Goal: Task Accomplishment & Management: Manage account settings

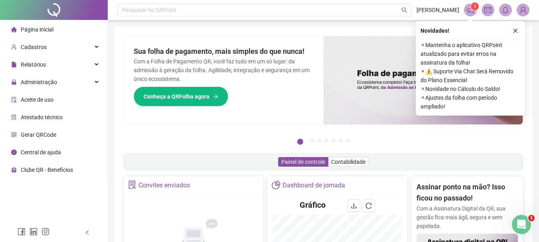
click at [521, 26] on div "Novidades ! ⚬ Mantenha o aplicativo QRPoint atualizado para evitar erros na ass…" at bounding box center [470, 68] width 109 height 95
click at [518, 28] on button "button" at bounding box center [516, 31] width 10 height 10
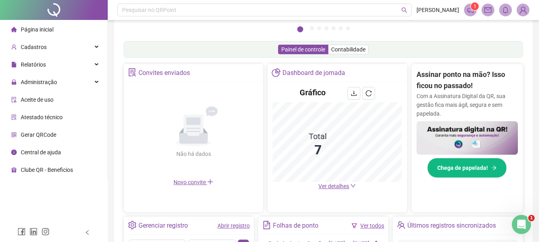
scroll to position [120, 0]
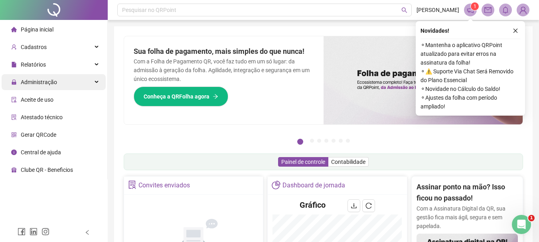
click at [70, 83] on div "Administração" at bounding box center [54, 82] width 104 height 16
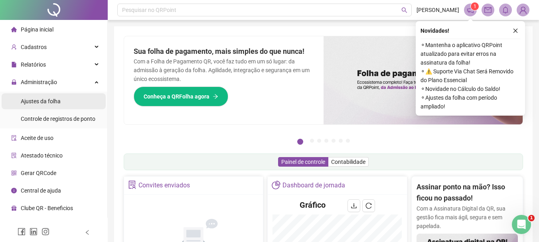
click at [68, 103] on li "Ajustes da folha" at bounding box center [54, 101] width 104 height 16
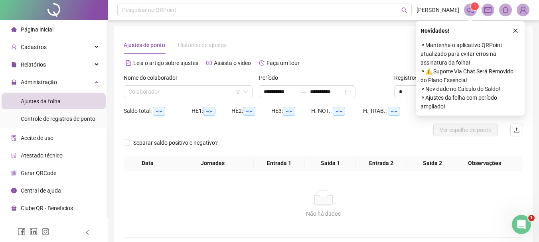
click at [172, 99] on div "Nome do colaborador Colaborador" at bounding box center [188, 88] width 135 height 31
click at [172, 94] on input "search" at bounding box center [185, 92] width 112 height 12
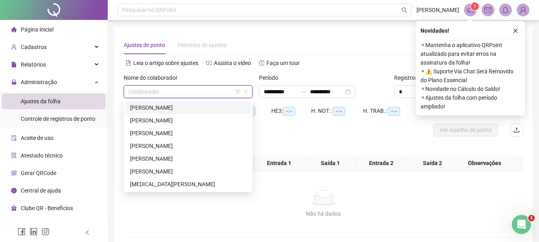
click at [175, 108] on div "ANANDA [PERSON_NAME] DO [PERSON_NAME]" at bounding box center [188, 107] width 116 height 9
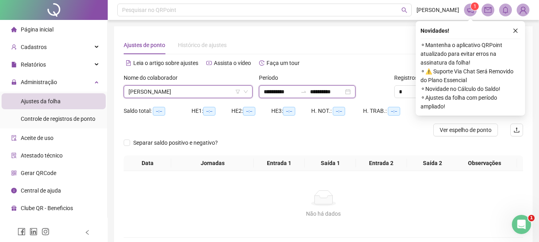
click at [282, 94] on input "**********" at bounding box center [281, 91] width 34 height 9
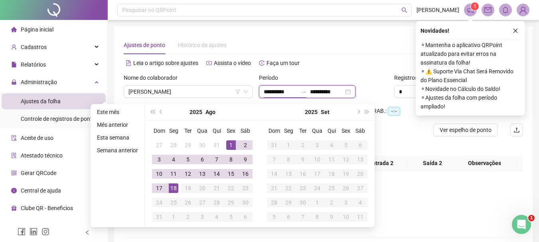
type input "**********"
click at [225, 146] on td "1" at bounding box center [231, 145] width 14 height 14
type input "**********"
click at [176, 184] on div "18" at bounding box center [174, 189] width 10 height 10
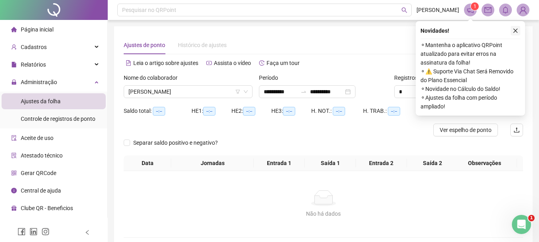
click at [513, 30] on icon "close" at bounding box center [516, 31] width 6 height 6
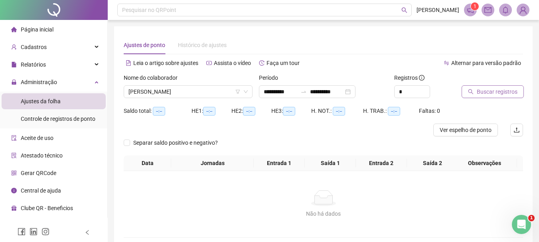
click at [496, 91] on span "Buscar registros" at bounding box center [497, 91] width 41 height 9
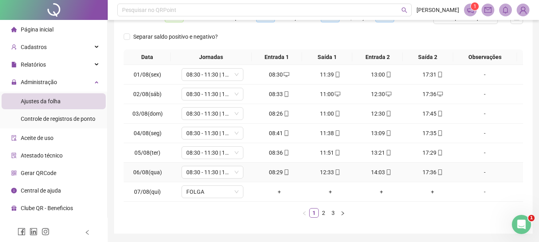
scroll to position [99, 0]
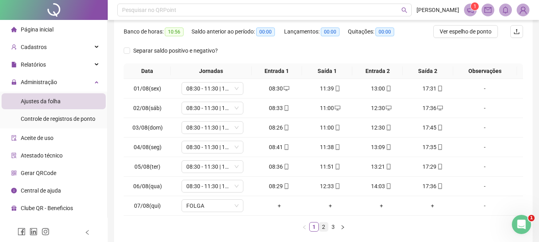
click at [323, 226] on link "2" at bounding box center [323, 227] width 9 height 9
click at [330, 225] on link "3" at bounding box center [333, 227] width 9 height 9
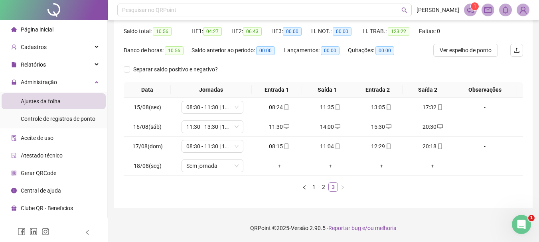
scroll to position [80, 0]
click at [210, 171] on span "Sem jornada" at bounding box center [212, 166] width 52 height 12
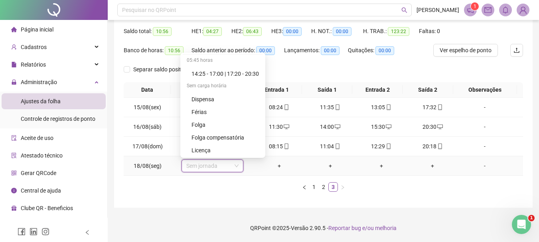
scroll to position [77, 0]
click at [217, 125] on div "Folga" at bounding box center [225, 124] width 67 height 9
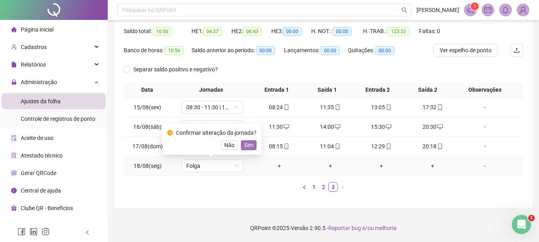
click at [245, 146] on span "Sim" at bounding box center [248, 145] width 9 height 9
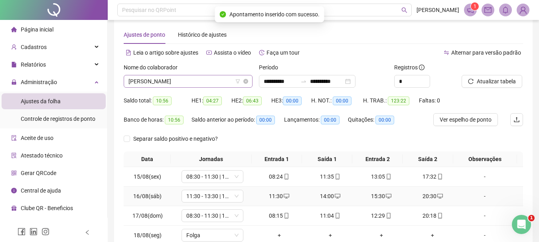
scroll to position [0, 0]
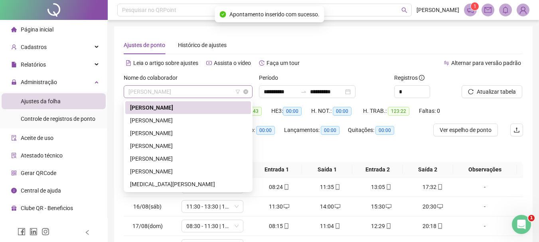
click at [213, 93] on span "ANANDA [PERSON_NAME] DO [PERSON_NAME]" at bounding box center [188, 92] width 119 height 12
click at [195, 125] on div "[PERSON_NAME] [PERSON_NAME] [PERSON_NAME]" at bounding box center [188, 120] width 116 height 9
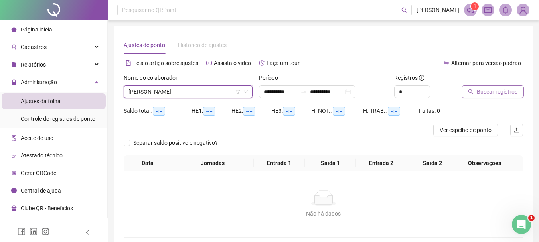
click at [469, 98] on button "Buscar registros" at bounding box center [493, 91] width 62 height 13
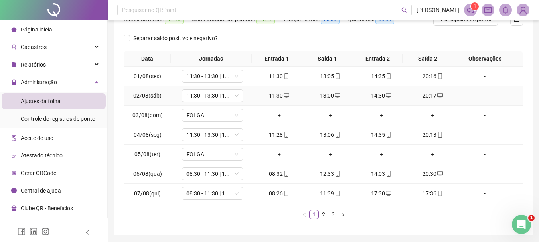
scroll to position [120, 0]
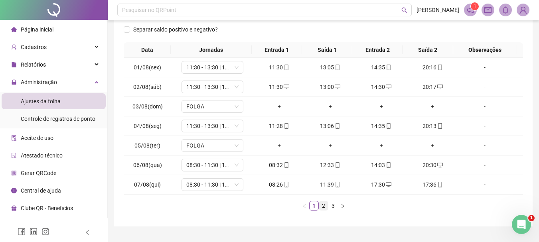
click at [321, 207] on link "2" at bounding box center [323, 206] width 9 height 9
click at [330, 207] on link "3" at bounding box center [333, 206] width 9 height 9
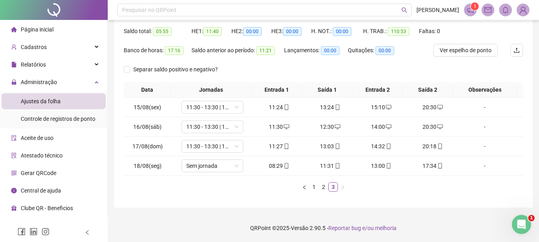
scroll to position [80, 0]
click at [219, 169] on span "Sem jornada" at bounding box center [212, 166] width 52 height 12
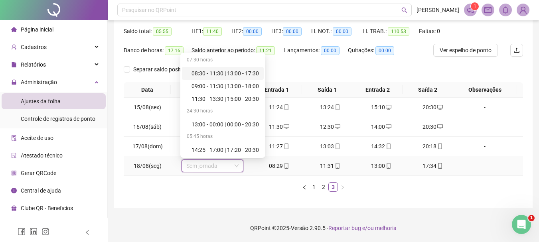
click at [234, 70] on div "08:30 - 11:30 | 13:00 - 17:30" at bounding box center [225, 73] width 67 height 9
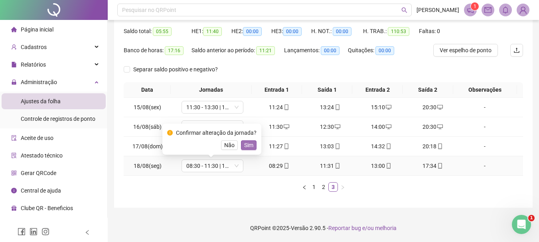
click at [251, 146] on span "Sim" at bounding box center [248, 145] width 9 height 9
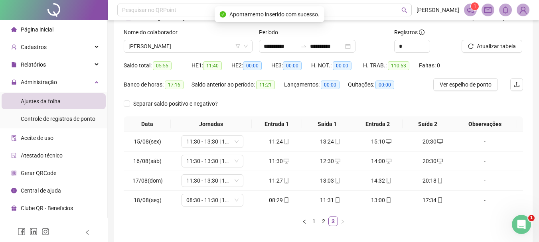
scroll to position [0, 0]
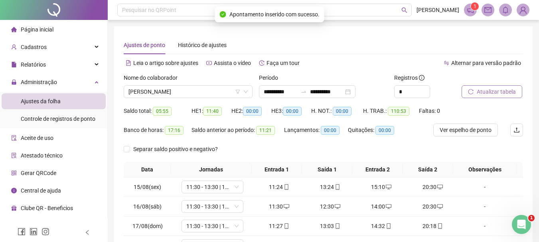
click at [487, 88] on span "Atualizar tabela" at bounding box center [496, 91] width 39 height 9
click at [197, 93] on span "[PERSON_NAME] [PERSON_NAME] [PERSON_NAME]" at bounding box center [188, 92] width 119 height 12
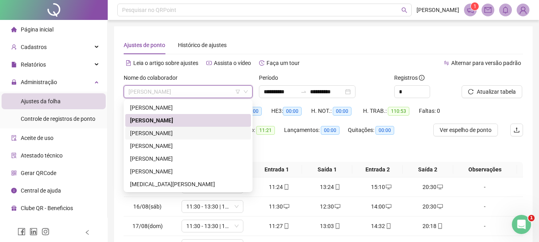
click at [185, 132] on div "[PERSON_NAME]" at bounding box center [188, 133] width 116 height 9
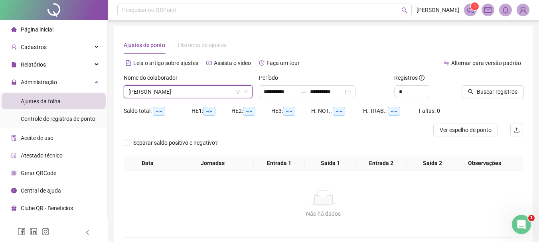
click at [495, 101] on div "Buscar registros" at bounding box center [493, 88] width 68 height 31
click at [493, 95] on span "Buscar registros" at bounding box center [497, 91] width 41 height 9
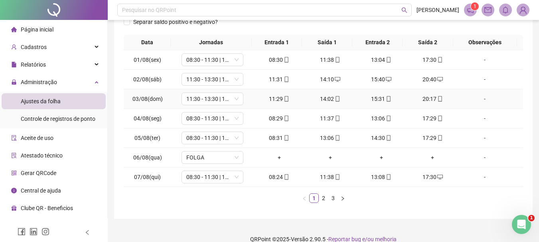
scroll to position [138, 0]
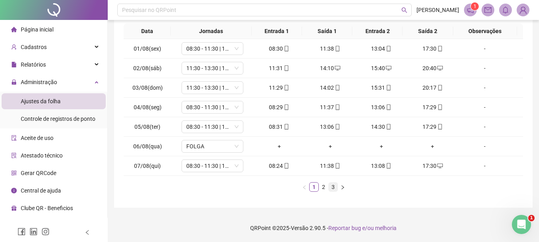
drag, startPoint x: 323, startPoint y: 187, endPoint x: 331, endPoint y: 188, distance: 8.0
click at [324, 187] on link "2" at bounding box center [323, 187] width 9 height 9
click at [333, 190] on link "3" at bounding box center [333, 187] width 9 height 9
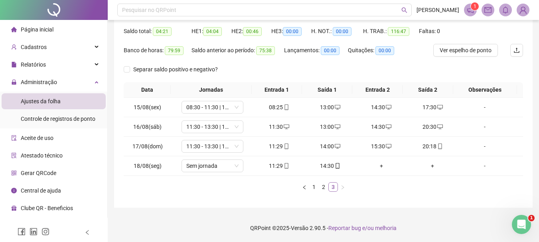
scroll to position [80, 0]
click at [327, 166] on div "14:30" at bounding box center [330, 166] width 45 height 9
type input "**********"
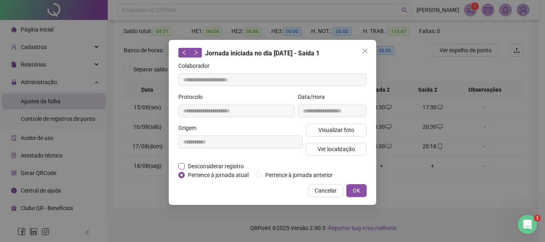
click at [198, 166] on span "Desconsiderar registro" at bounding box center [216, 166] width 62 height 9
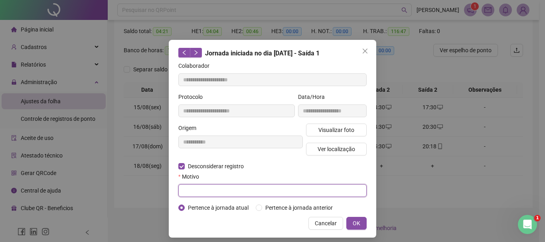
click at [208, 195] on input "text" at bounding box center [272, 190] width 188 height 13
type input "****"
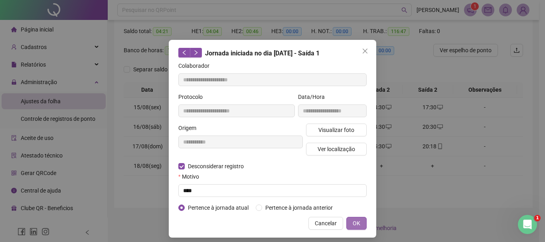
click at [360, 225] on button "OK" at bounding box center [356, 223] width 20 height 13
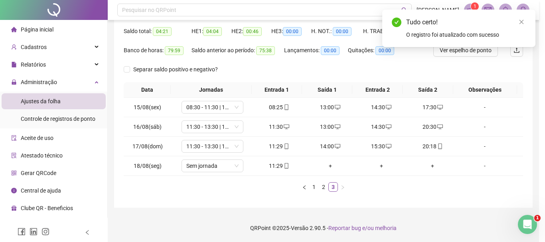
click at [356, 225] on div "**********" at bounding box center [272, 121] width 545 height 242
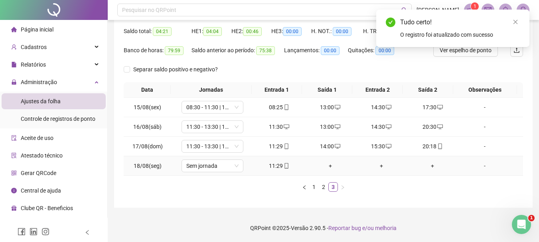
click at [328, 166] on div "+" at bounding box center [330, 166] width 45 height 9
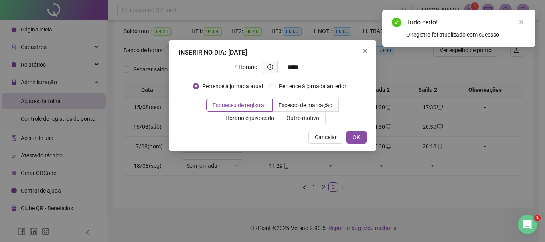
type input "*****"
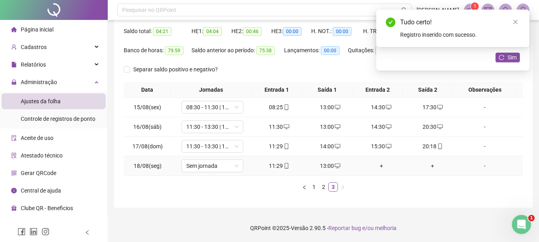
click at [380, 170] on div "+" at bounding box center [381, 166] width 45 height 9
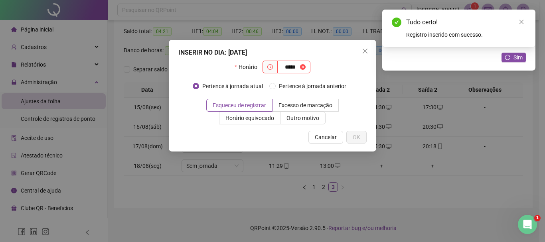
type input "*****"
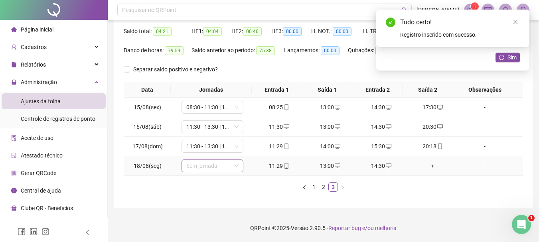
click at [212, 166] on span "Sem jornada" at bounding box center [212, 166] width 52 height 12
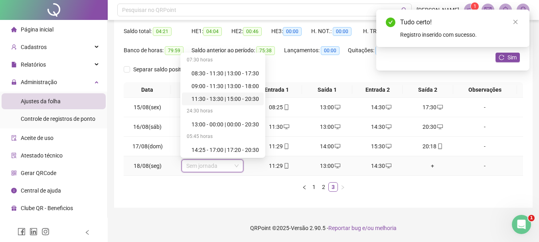
click at [209, 95] on div "11:30 - 13:30 | 15:00 - 20:30" at bounding box center [225, 99] width 67 height 9
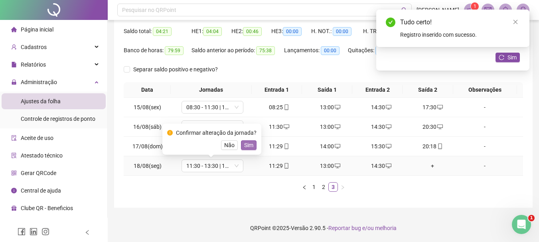
click at [241, 146] on button "Sim" at bounding box center [249, 145] width 16 height 10
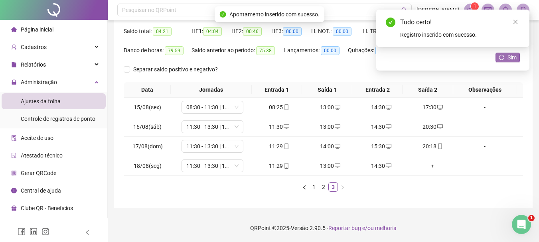
click at [514, 57] on span "Sim" at bounding box center [512, 57] width 9 height 9
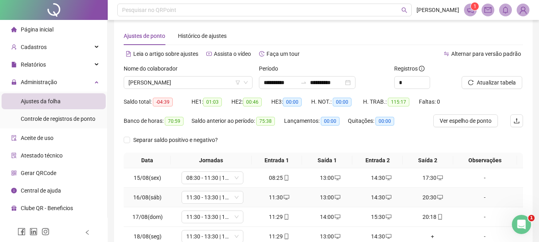
scroll to position [0, 0]
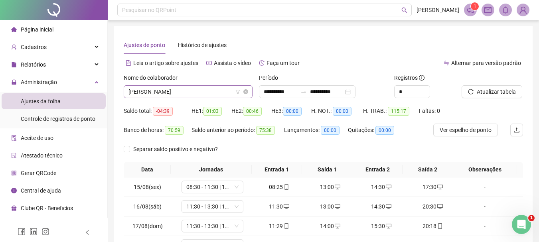
click at [218, 89] on span "[PERSON_NAME]" at bounding box center [188, 92] width 119 height 12
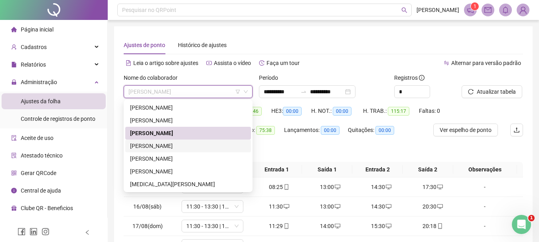
click at [162, 142] on div "[PERSON_NAME]" at bounding box center [188, 146] width 116 height 9
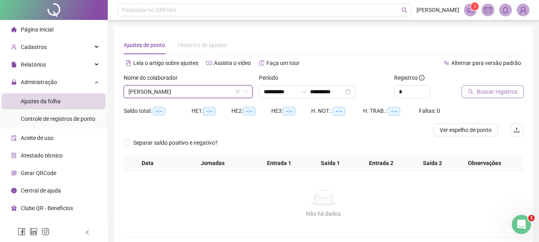
click at [493, 92] on span "Buscar registros" at bounding box center [497, 91] width 41 height 9
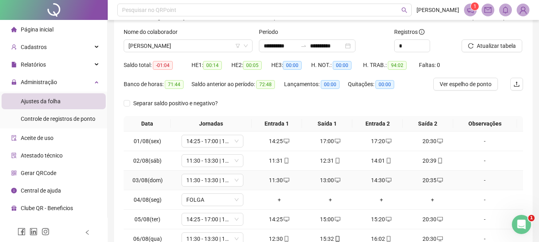
scroll to position [138, 0]
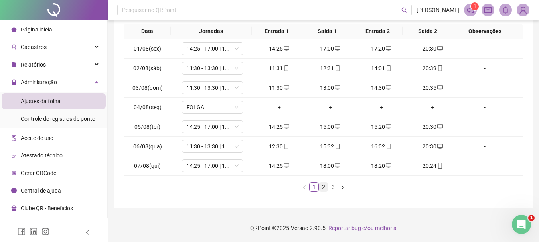
click at [319, 188] on link "2" at bounding box center [323, 187] width 9 height 9
click at [331, 188] on link "3" at bounding box center [333, 187] width 9 height 9
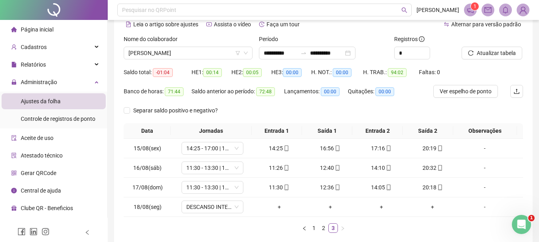
scroll to position [80, 0]
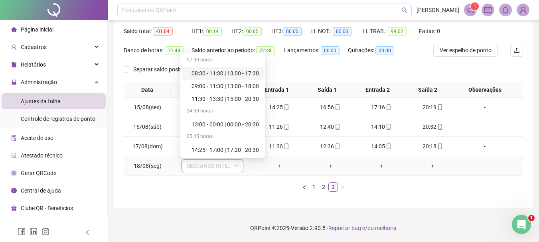
click at [214, 169] on span "DESCANSO INTER-JORNADA" at bounding box center [212, 166] width 52 height 12
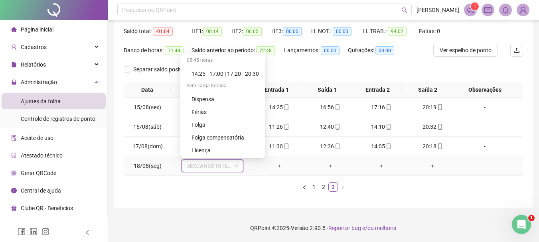
scroll to position [77, 0]
click at [215, 128] on div "Folga" at bounding box center [225, 124] width 67 height 9
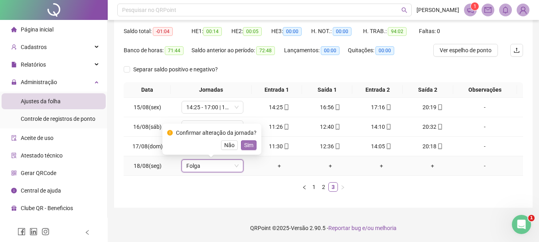
click at [252, 146] on button "Sim" at bounding box center [249, 145] width 16 height 10
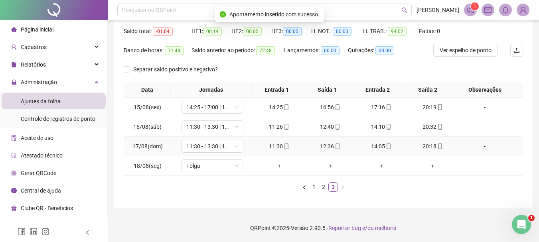
scroll to position [0, 0]
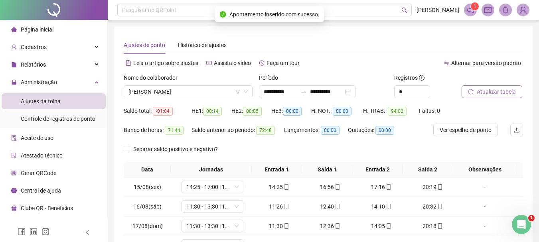
click at [490, 90] on span "Atualizar tabela" at bounding box center [496, 91] width 39 height 9
click at [214, 93] on span "[PERSON_NAME]" at bounding box center [188, 92] width 119 height 12
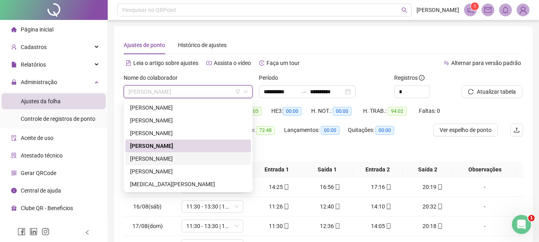
click at [186, 157] on div "[PERSON_NAME]" at bounding box center [188, 158] width 116 height 9
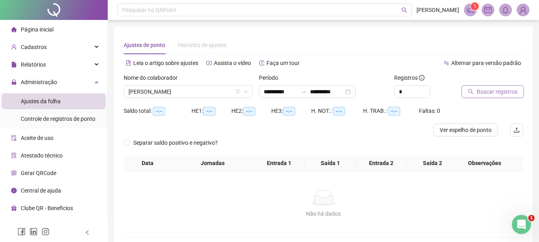
click at [493, 91] on span "Buscar registros" at bounding box center [497, 91] width 41 height 9
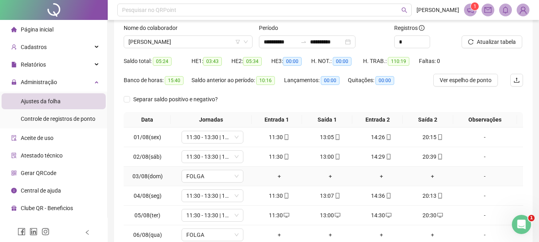
scroll to position [138, 0]
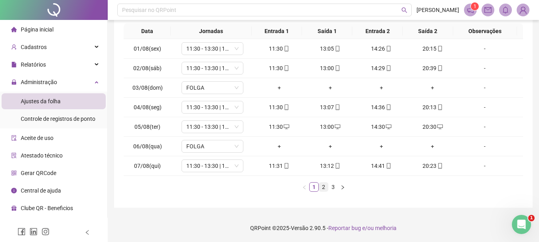
click at [325, 186] on link "2" at bounding box center [323, 187] width 9 height 9
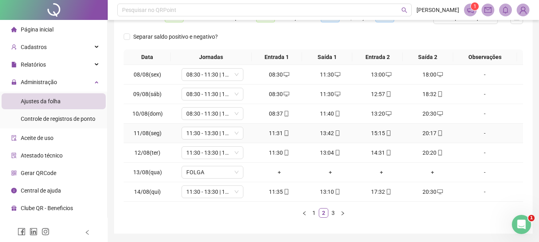
scroll to position [99, 0]
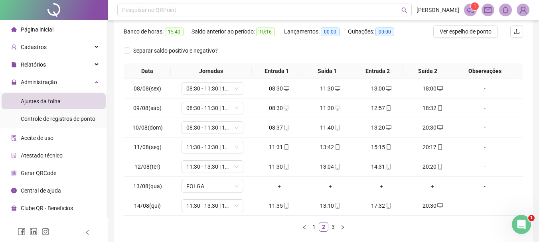
click at [331, 232] on div "Data Jornadas Entrada 1 Saída 1 Entrada 2 Saída 2 Observações 08/08(sex) 08:30 …" at bounding box center [324, 150] width 400 height 175
click at [334, 226] on link "3" at bounding box center [333, 227] width 9 height 9
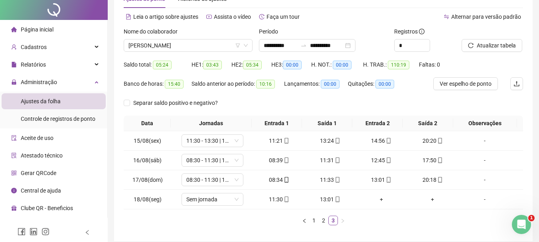
scroll to position [80, 0]
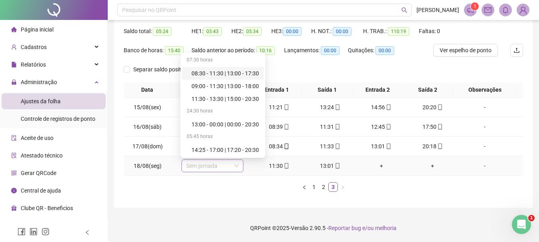
click at [196, 168] on span "Sem jornada" at bounding box center [212, 166] width 52 height 12
click at [221, 97] on div "11:30 - 13:30 | 15:00 - 20:30" at bounding box center [225, 99] width 67 height 9
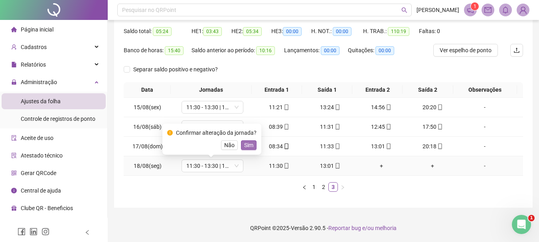
click at [245, 143] on span "Sim" at bounding box center [248, 145] width 9 height 9
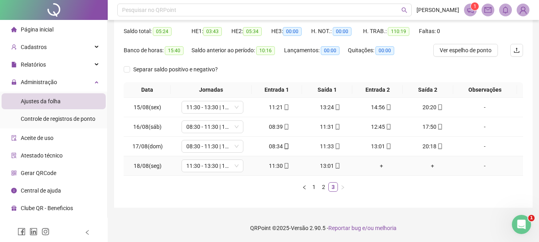
click at [335, 166] on icon "mobile" at bounding box center [338, 166] width 6 height 6
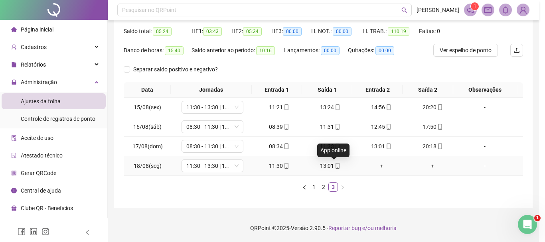
type input "**********"
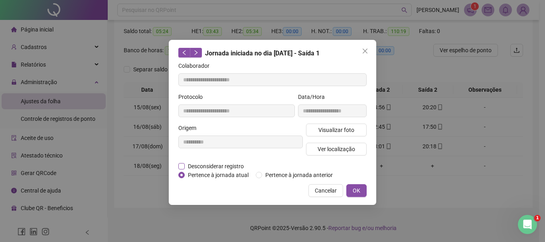
click at [231, 164] on span "Desconsiderar registro" at bounding box center [216, 166] width 62 height 9
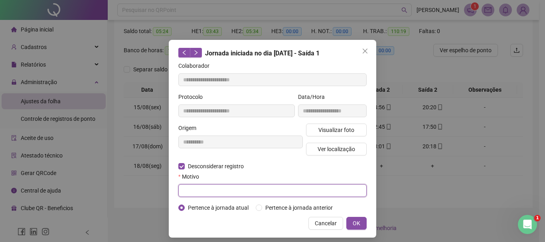
click at [204, 190] on input "text" at bounding box center [272, 190] width 188 height 13
type input "****"
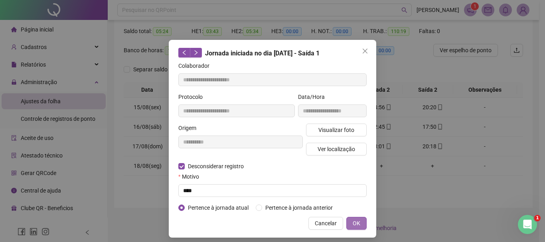
click at [350, 217] on button "OK" at bounding box center [356, 223] width 20 height 13
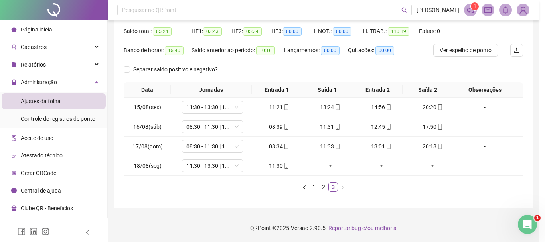
click at [351, 219] on div "**********" at bounding box center [272, 121] width 545 height 242
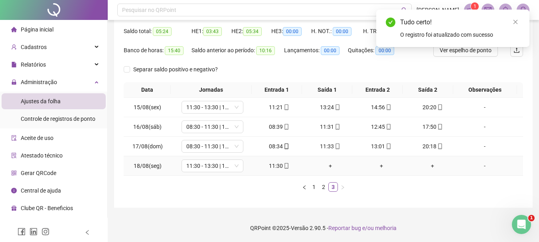
click at [283, 166] on span "mobile" at bounding box center [286, 166] width 6 height 6
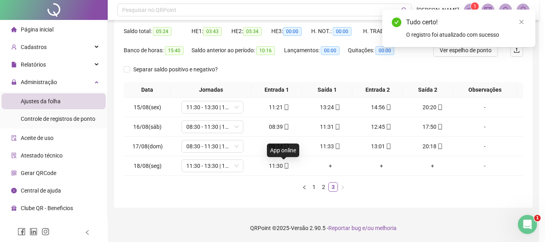
type input "**********"
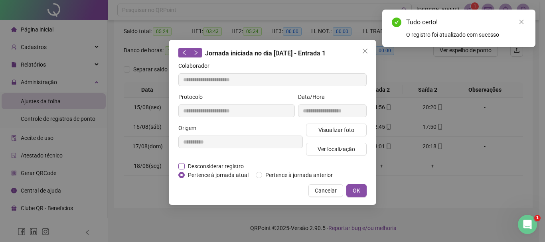
click at [201, 167] on span "Desconsiderar registro" at bounding box center [216, 166] width 62 height 9
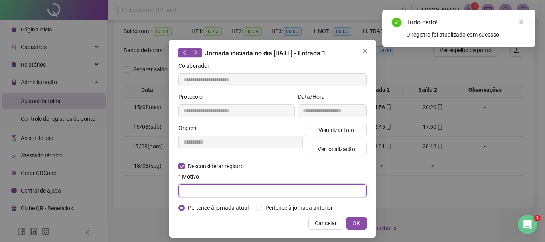
click at [207, 185] on input "text" at bounding box center [272, 190] width 188 height 13
type input "****"
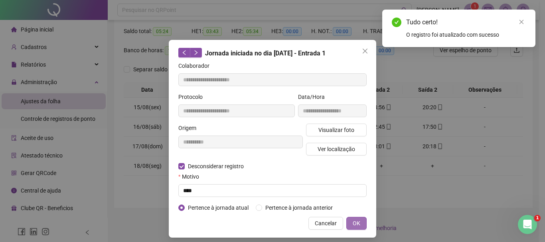
click at [348, 223] on button "OK" at bounding box center [356, 223] width 20 height 13
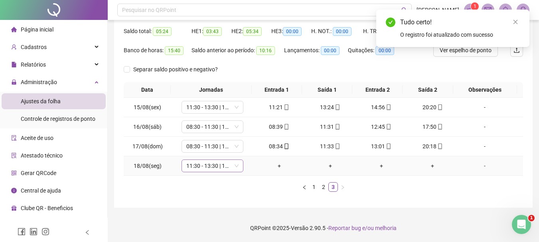
click at [212, 160] on div "11:30 - 13:30 | 15:00 - 20:30" at bounding box center [213, 166] width 62 height 13
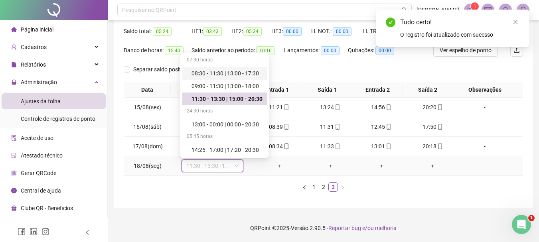
click at [227, 76] on div "08:30 - 11:30 | 13:00 - 17:30" at bounding box center [227, 73] width 71 height 9
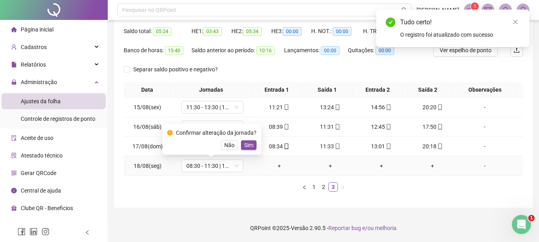
click at [247, 140] on button "Sim" at bounding box center [249, 145] width 16 height 10
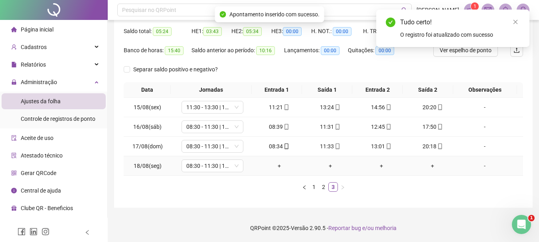
click at [276, 165] on div "+" at bounding box center [279, 166] width 45 height 9
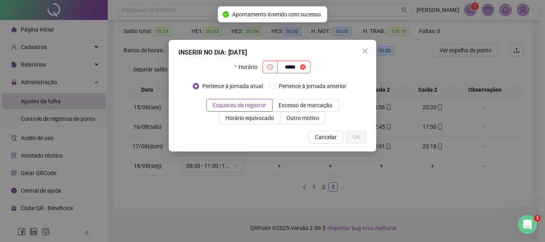
type input "*****"
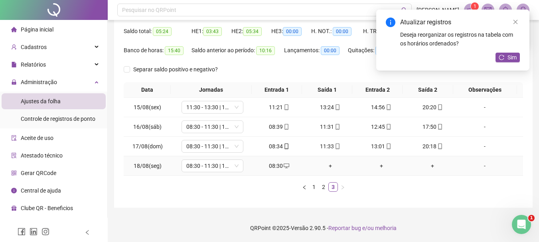
click at [329, 164] on div "+" at bounding box center [330, 166] width 45 height 9
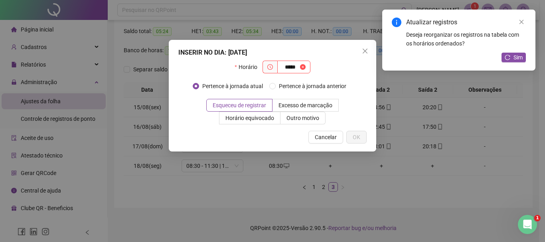
type input "*****"
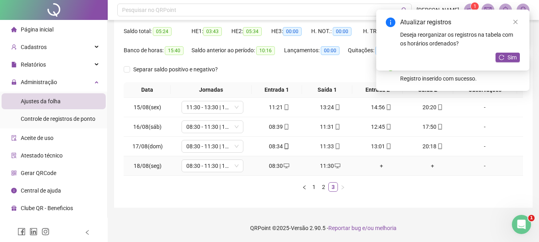
click at [381, 167] on div "+" at bounding box center [381, 166] width 45 height 9
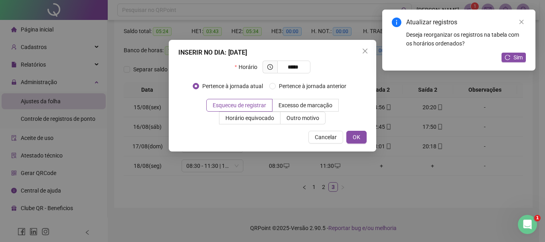
type input "*****"
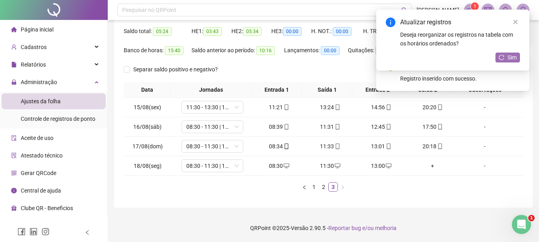
click at [504, 60] on icon "reload" at bounding box center [502, 58] width 6 height 6
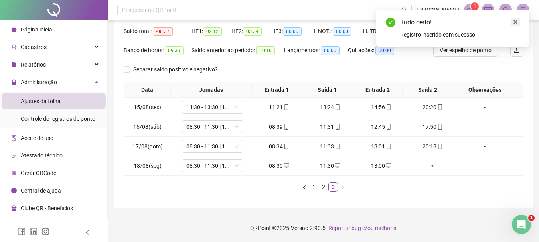
click at [515, 20] on icon "close" at bounding box center [516, 22] width 6 height 6
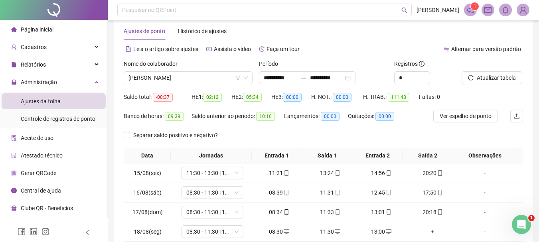
scroll to position [0, 0]
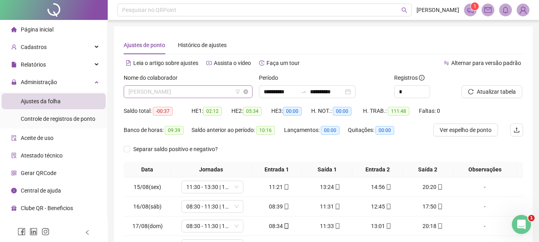
click at [206, 96] on span "[PERSON_NAME]" at bounding box center [188, 92] width 119 height 12
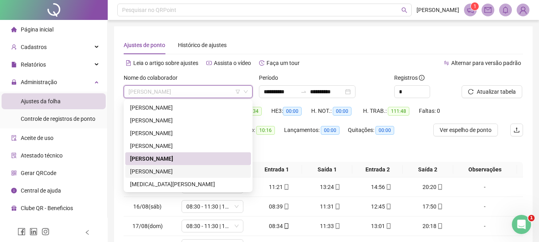
click at [173, 171] on div "[PERSON_NAME]" at bounding box center [188, 171] width 116 height 9
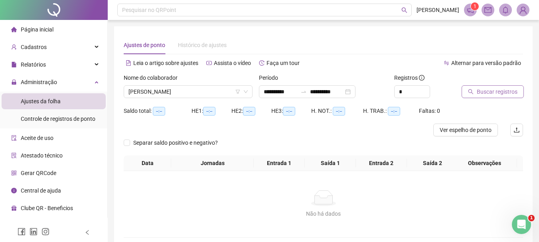
drag, startPoint x: 485, startPoint y: 84, endPoint x: 484, endPoint y: 95, distance: 11.2
click at [485, 87] on div "Buscar registros" at bounding box center [483, 85] width 42 height 25
click at [484, 95] on span "Buscar registros" at bounding box center [497, 91] width 41 height 9
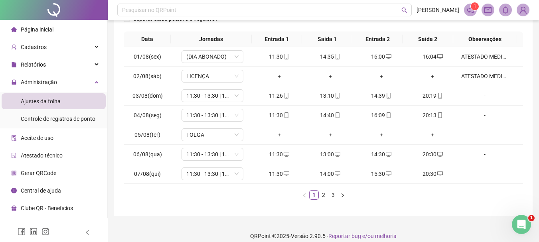
scroll to position [138, 0]
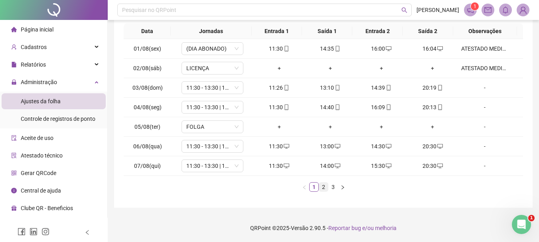
click at [319, 188] on link "2" at bounding box center [323, 187] width 9 height 9
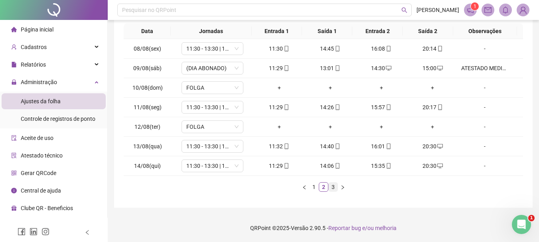
click at [335, 189] on link "3" at bounding box center [333, 187] width 9 height 9
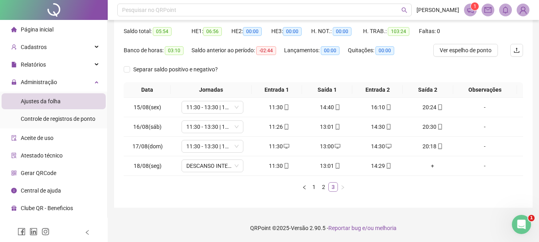
scroll to position [80, 0]
click at [190, 168] on span "DESCANSO INTER-JORNADA" at bounding box center [212, 166] width 52 height 12
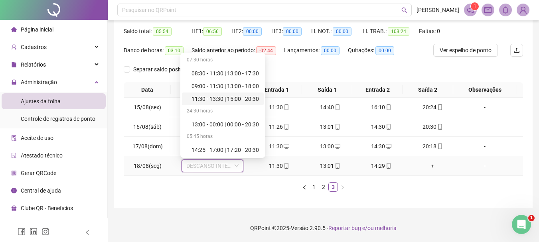
click at [226, 101] on div "11:30 - 13:30 | 15:00 - 20:30" at bounding box center [225, 99] width 67 height 9
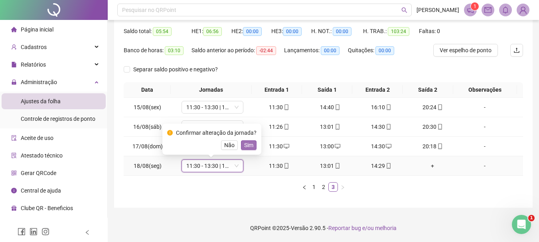
click at [242, 145] on button "Sim" at bounding box center [249, 145] width 16 height 10
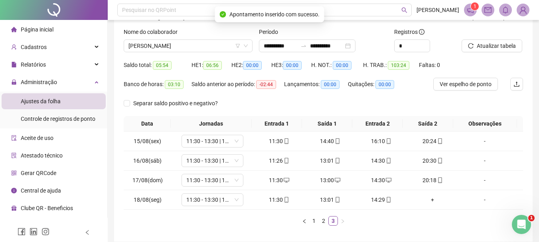
scroll to position [0, 0]
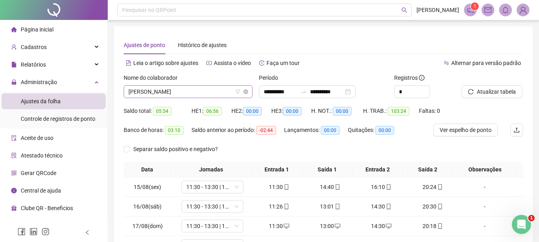
click at [206, 91] on span "[PERSON_NAME]" at bounding box center [188, 92] width 119 height 12
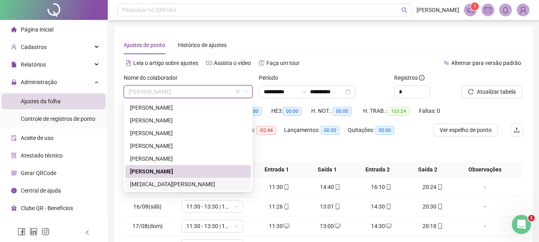
click at [150, 182] on div "YASMIN DA SILVA SALES" at bounding box center [188, 184] width 116 height 9
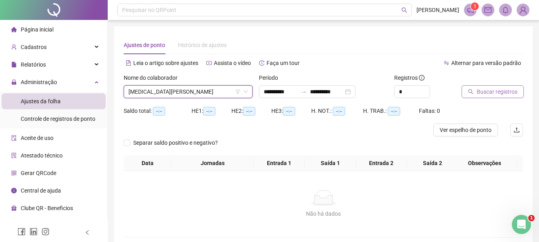
click at [497, 87] on span "Buscar registros" at bounding box center [497, 91] width 41 height 9
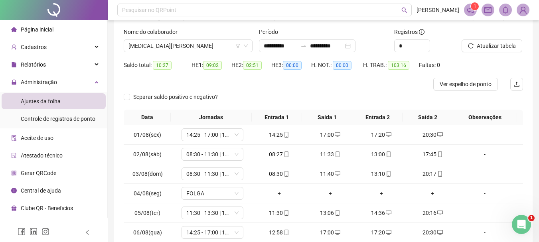
scroll to position [132, 0]
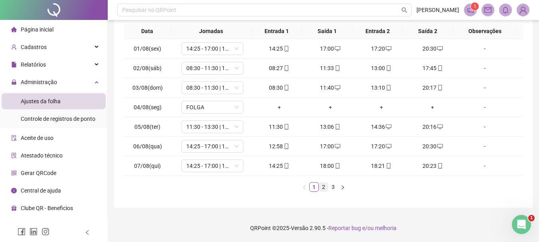
click at [322, 188] on link "2" at bounding box center [323, 187] width 9 height 9
click at [332, 189] on link "3" at bounding box center [333, 187] width 9 height 9
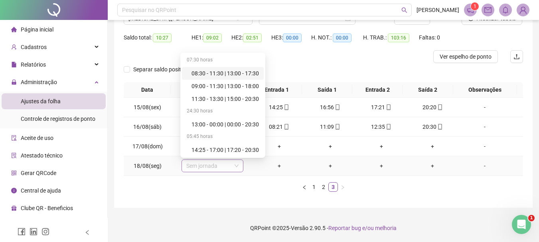
click at [212, 168] on span "Sem jornada" at bounding box center [212, 166] width 52 height 12
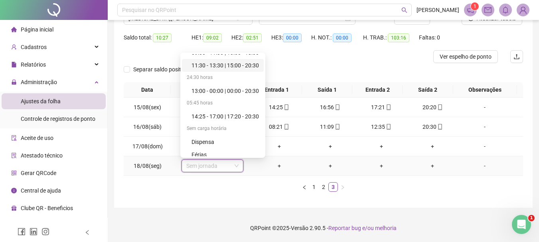
scroll to position [77, 0]
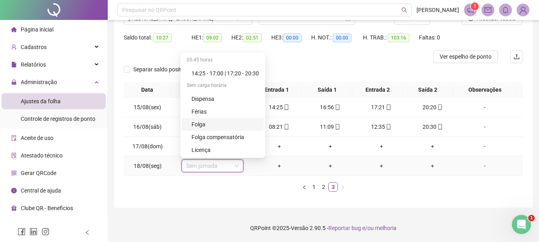
click at [215, 126] on div "Folga" at bounding box center [225, 124] width 67 height 9
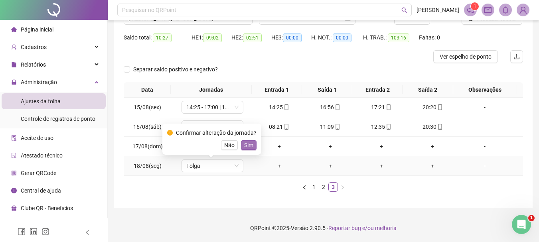
click at [250, 146] on span "Sim" at bounding box center [248, 145] width 9 height 9
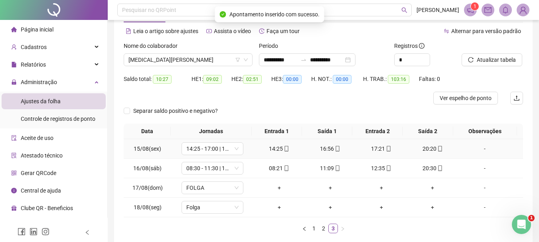
scroll to position [0, 0]
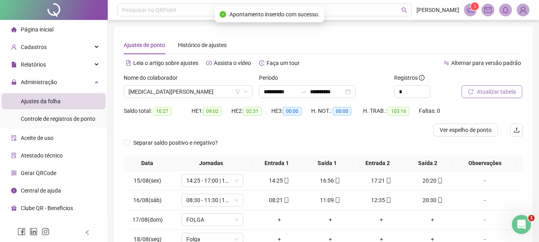
click at [491, 95] on span "Atualizar tabela" at bounding box center [496, 91] width 39 height 9
click at [206, 91] on span "YASMIN DA SILVA SALES" at bounding box center [188, 92] width 119 height 12
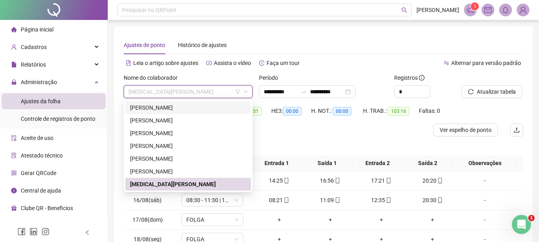
click at [181, 107] on div "ANANDA [PERSON_NAME] DO [PERSON_NAME]" at bounding box center [188, 107] width 116 height 9
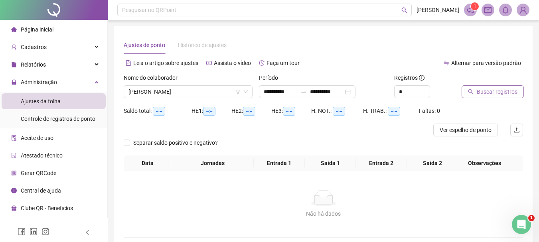
click at [494, 93] on span "Buscar registros" at bounding box center [497, 91] width 41 height 9
